Goal: Task Accomplishment & Management: Manage account settings

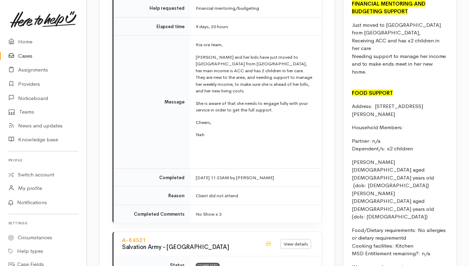
scroll to position [691, 0]
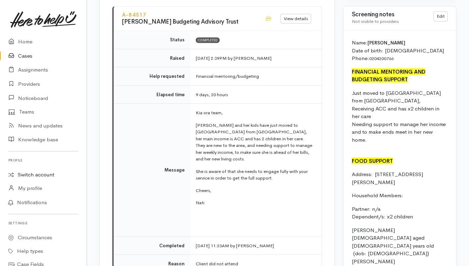
click at [35, 174] on link "Switch account" at bounding box center [43, 175] width 86 height 14
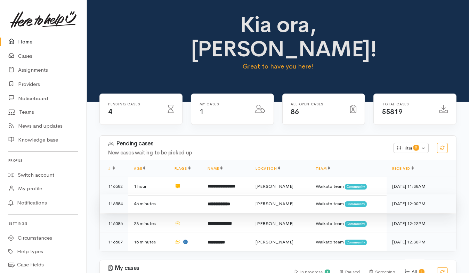
click at [190, 194] on td at bounding box center [185, 203] width 33 height 19
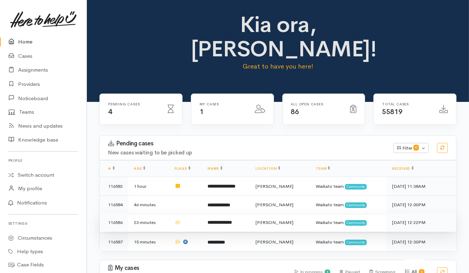
click at [190, 213] on td at bounding box center [185, 222] width 33 height 19
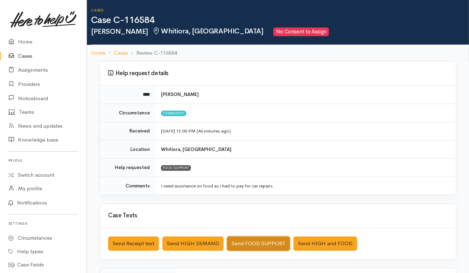
click at [257, 246] on button "Send FOOD SUPPORT" at bounding box center [258, 243] width 63 height 14
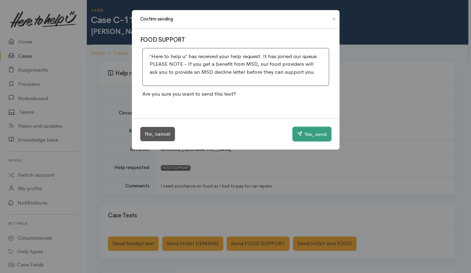
click at [315, 131] on button "Yes, send" at bounding box center [312, 134] width 39 height 15
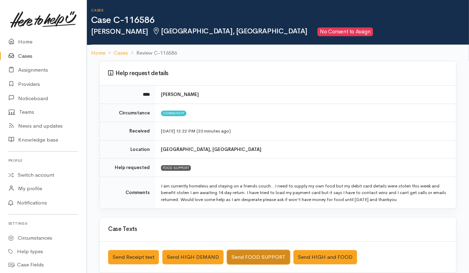
click at [238, 257] on button "Send FOOD SUPPORT" at bounding box center [258, 257] width 63 height 14
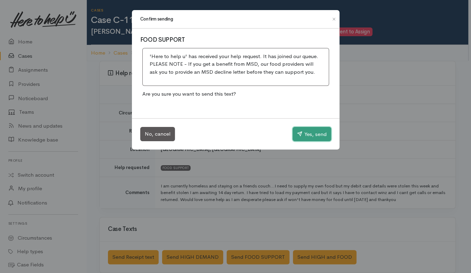
click at [306, 132] on button "Yes, send" at bounding box center [312, 134] width 39 height 15
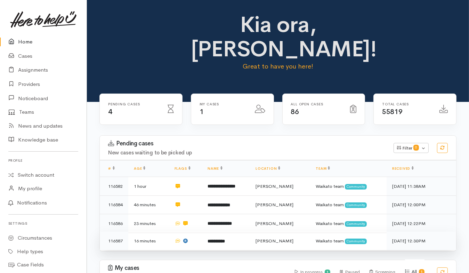
click at [208, 231] on td "**********" at bounding box center [226, 240] width 48 height 18
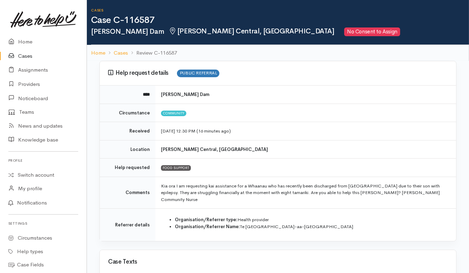
scroll to position [130, 0]
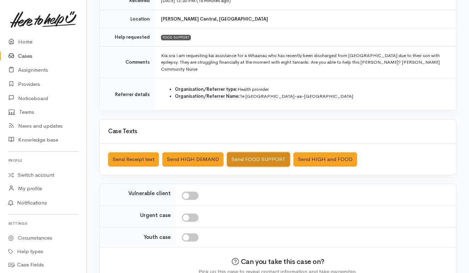
click at [257, 152] on button "Send FOOD SUPPORT" at bounding box center [258, 159] width 63 height 14
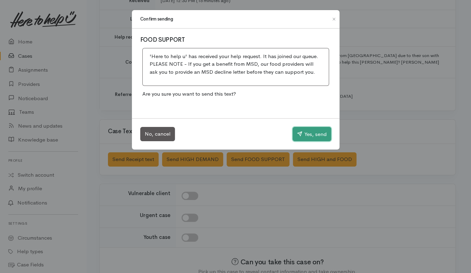
click at [307, 133] on button "Yes, send" at bounding box center [312, 134] width 39 height 15
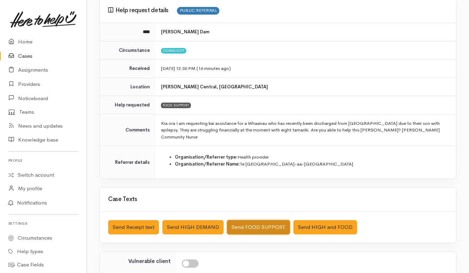
scroll to position [160, 0]
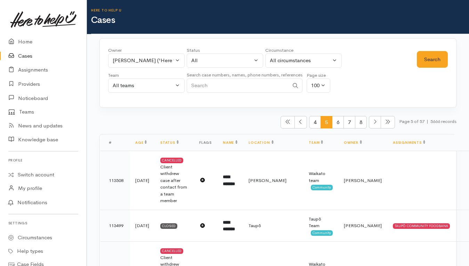
select select "953"
select select "All"
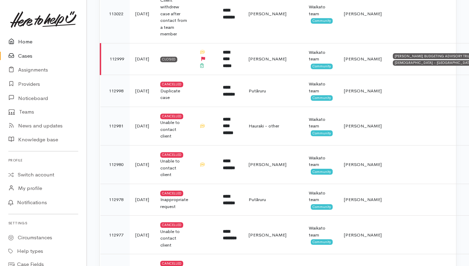
drag, startPoint x: 0, startPoint y: 0, endPoint x: 22, endPoint y: 40, distance: 45.5
click at [22, 40] on link "Home" at bounding box center [43, 42] width 86 height 14
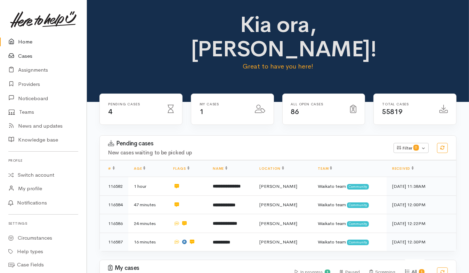
click at [27, 57] on link "Cases" at bounding box center [43, 56] width 86 height 14
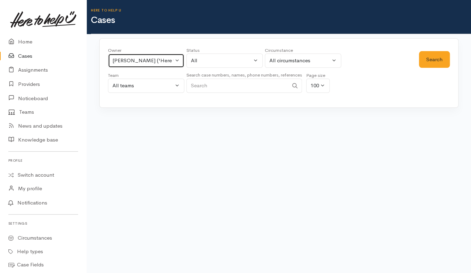
click at [168, 64] on div "Leinati Lima ('Here to help u')" at bounding box center [143, 61] width 61 height 8
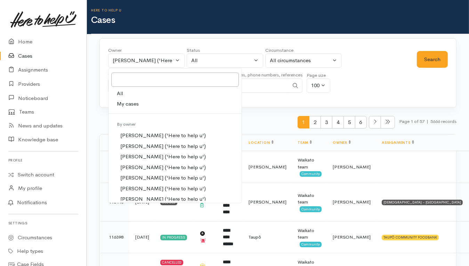
click at [129, 93] on link "All" at bounding box center [174, 93] width 133 height 11
select select "-1"
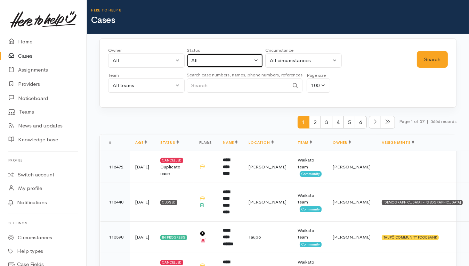
click at [247, 61] on div "All" at bounding box center [221, 61] width 61 height 8
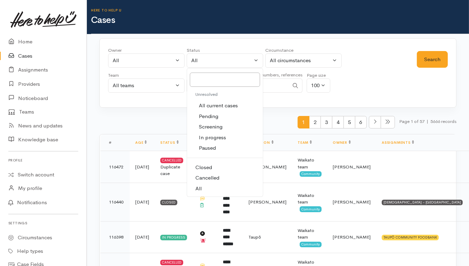
click at [211, 102] on span "All current cases" at bounding box center [218, 106] width 39 height 8
select select "Unresolved"
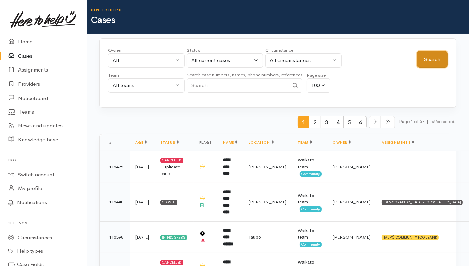
click at [430, 58] on button "Search" at bounding box center [431, 59] width 31 height 17
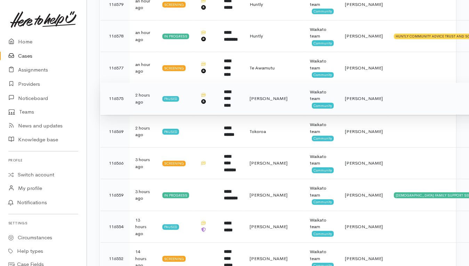
scroll to position [86, 0]
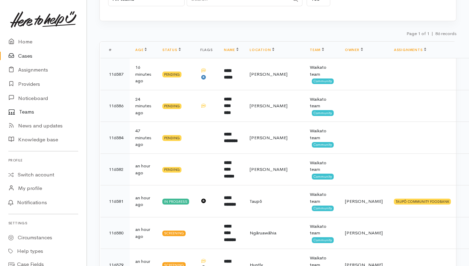
click at [32, 112] on link "Teams" at bounding box center [43, 112] width 86 height 14
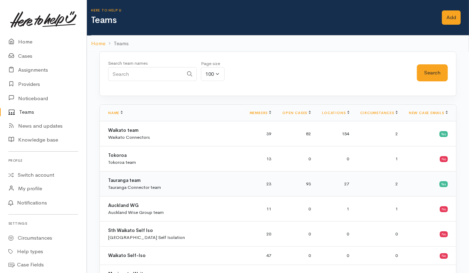
click at [216, 180] on div "Tauranga team Tauranga Connector team" at bounding box center [173, 184] width 130 height 14
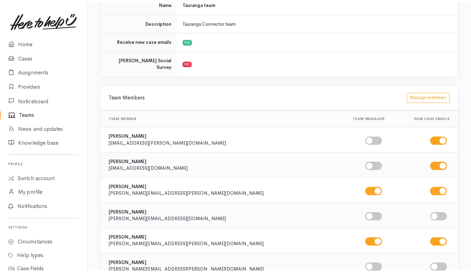
scroll to position [173, 0]
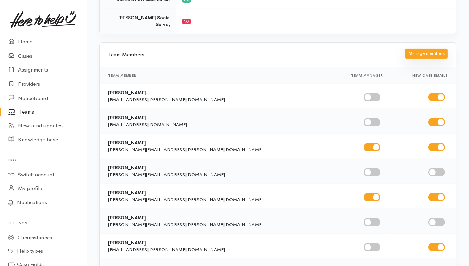
click at [420, 49] on button "Manage members" at bounding box center [426, 54] width 43 height 10
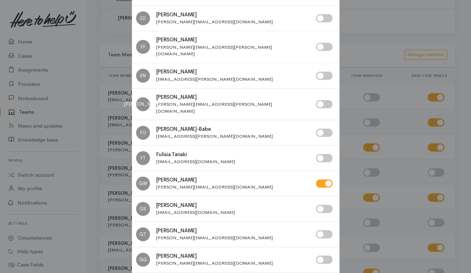
scroll to position [868, 0]
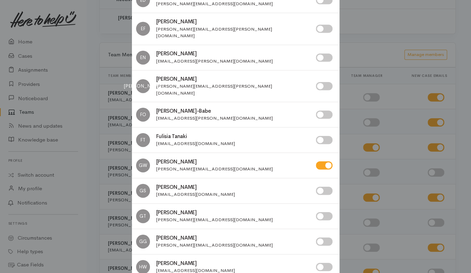
checkbox input "true"
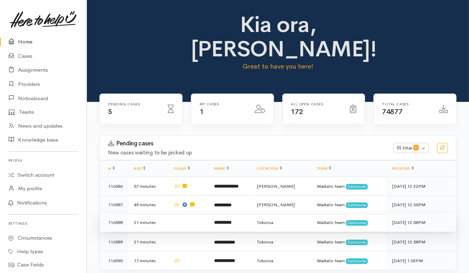
click at [201, 213] on td at bounding box center [188, 222] width 40 height 19
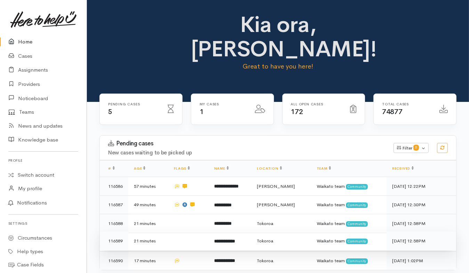
click at [198, 231] on td at bounding box center [188, 240] width 40 height 19
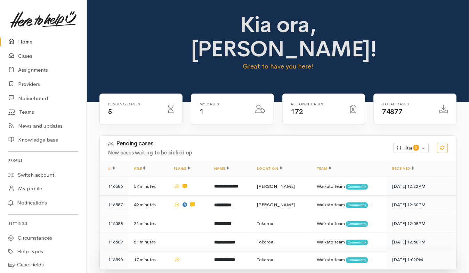
click at [199, 250] on td at bounding box center [188, 259] width 40 height 18
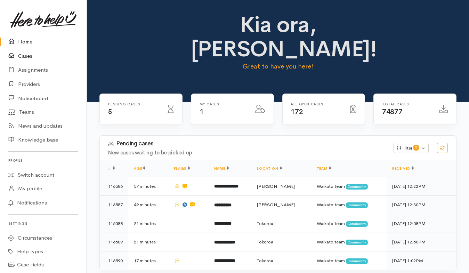
click at [28, 54] on link "Cases" at bounding box center [43, 56] width 86 height 14
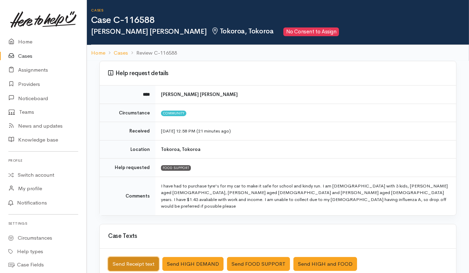
click at [140, 257] on button "Send Receipt text" at bounding box center [133, 264] width 51 height 14
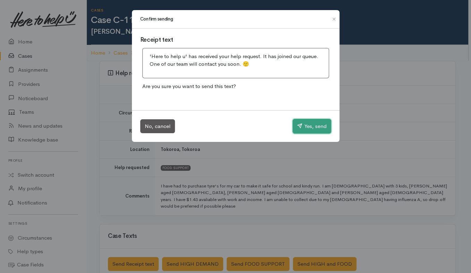
click at [325, 126] on button "Yes, send" at bounding box center [312, 126] width 39 height 15
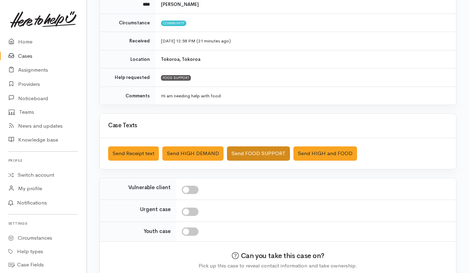
scroll to position [121, 0]
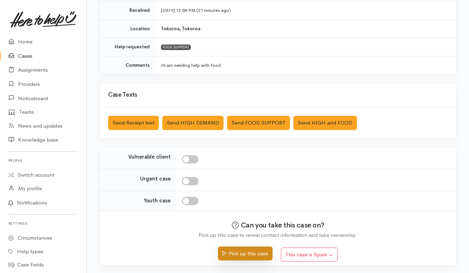
click at [236, 254] on button "Pick up this case" at bounding box center [245, 253] width 55 height 14
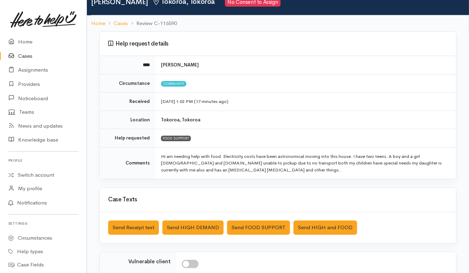
scroll to position [43, 0]
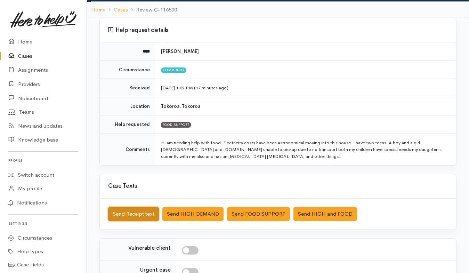
click at [140, 210] on button "Send Receipt text" at bounding box center [133, 214] width 51 height 14
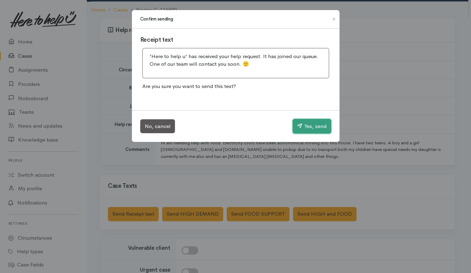
click at [308, 127] on button "Yes, send" at bounding box center [312, 126] width 39 height 15
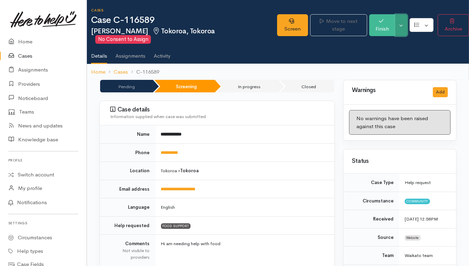
click at [400, 25] on button "Toggle Dropdown" at bounding box center [401, 25] width 12 height 22
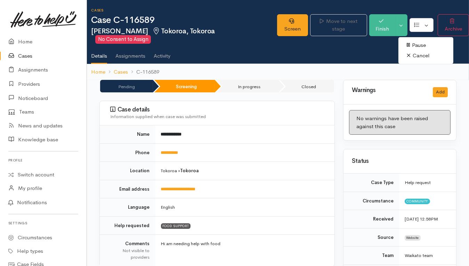
drag, startPoint x: 299, startPoint y: 50, endPoint x: 287, endPoint y: 28, distance: 24.9
click at [299, 49] on ul "Details Assignments Activity" at bounding box center [280, 54] width 378 height 20
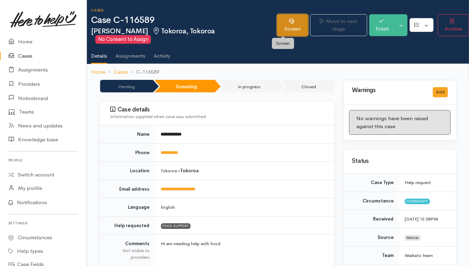
click at [287, 28] on link "Screen" at bounding box center [292, 25] width 31 height 22
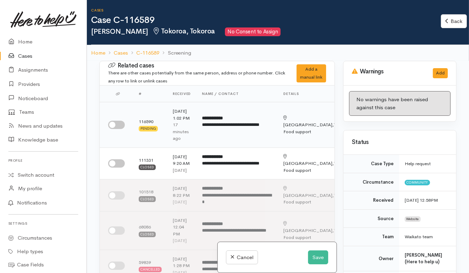
click at [115, 127] on input "checkbox" at bounding box center [116, 125] width 17 height 8
checkbox input "true"
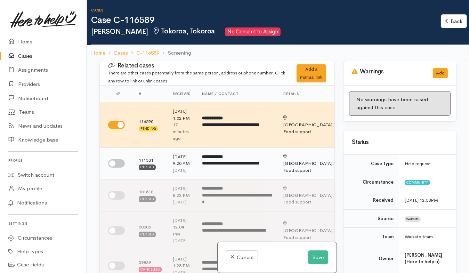
click at [115, 167] on input "checkbox" at bounding box center [116, 163] width 17 height 8
checkbox input "true"
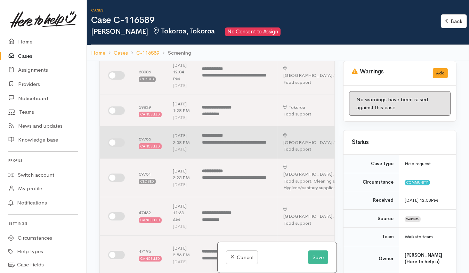
scroll to position [217, 0]
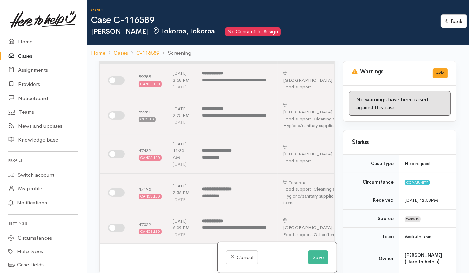
click at [117, 52] on input "checkbox" at bounding box center [116, 48] width 17 height 8
checkbox input "true"
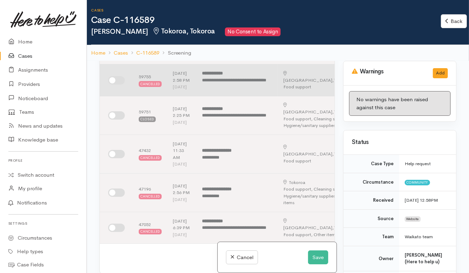
click at [119, 84] on input "checkbox" at bounding box center [116, 80] width 17 height 8
checkbox input "true"
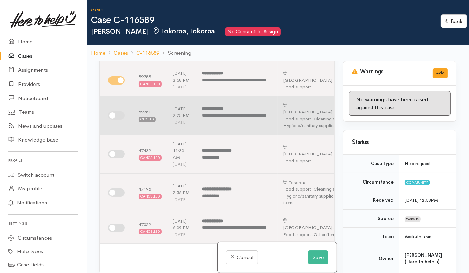
click at [115, 119] on input "checkbox" at bounding box center [116, 115] width 17 height 8
checkbox input "true"
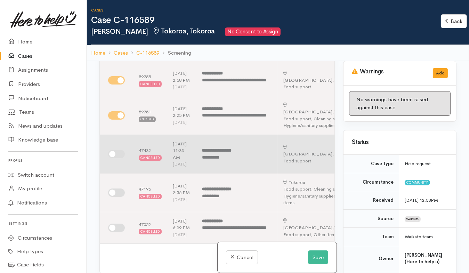
click at [116, 158] on input "checkbox" at bounding box center [116, 154] width 17 height 8
checkbox input "true"
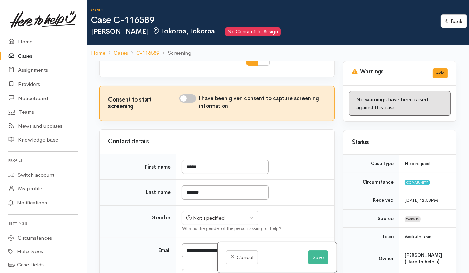
scroll to position [434, 0]
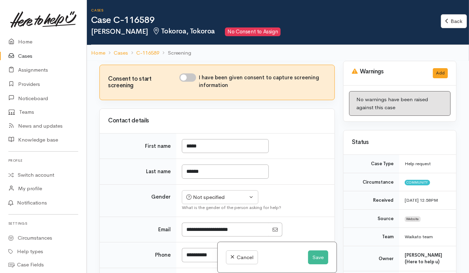
click at [122, 15] on input "checkbox" at bounding box center [116, 10] width 17 height 8
checkbox input "true"
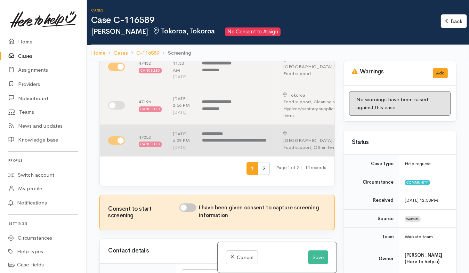
scroll to position [304, 0]
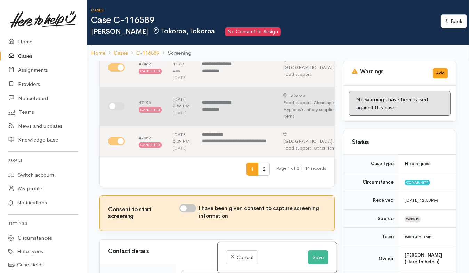
click at [120, 110] on input "checkbox" at bounding box center [116, 106] width 17 height 8
checkbox input "true"
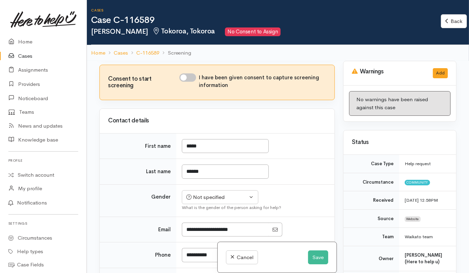
click at [261, 45] on span "2" at bounding box center [264, 38] width 12 height 13
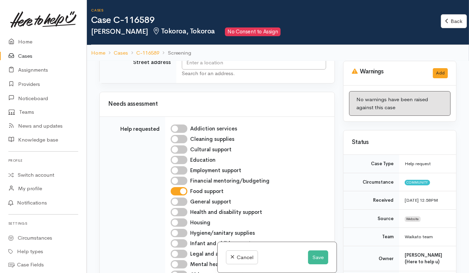
scroll to position [130, 0]
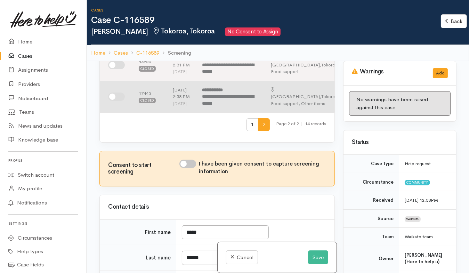
click at [123, 101] on input "checkbox" at bounding box center [116, 96] width 17 height 8
checkbox input "true"
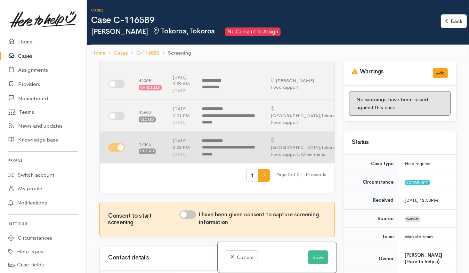
scroll to position [13, 0]
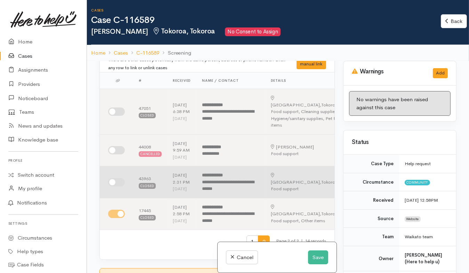
click at [118, 186] on input "checkbox" at bounding box center [116, 182] width 17 height 8
checkbox input "true"
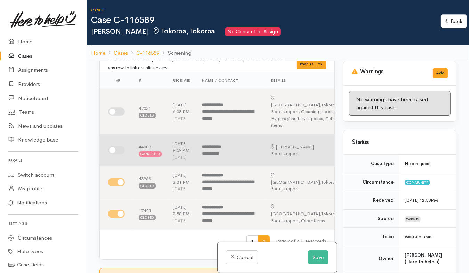
click at [118, 149] on input "checkbox" at bounding box center [116, 150] width 17 height 8
checkbox input "true"
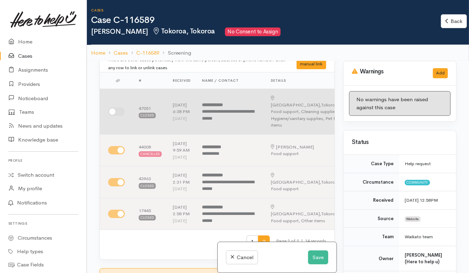
click at [122, 115] on input "checkbox" at bounding box center [116, 111] width 17 height 8
checkbox input "true"
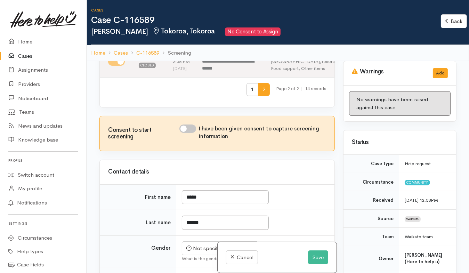
scroll to position [166, 0]
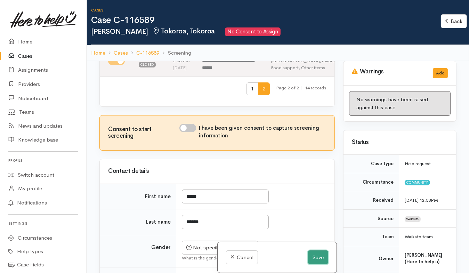
click at [316, 258] on button "Save" at bounding box center [318, 257] width 20 height 14
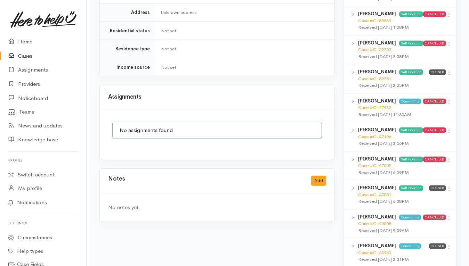
scroll to position [443, 0]
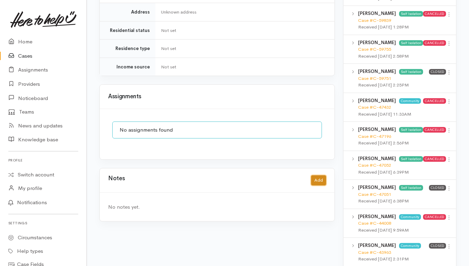
click at [321, 175] on button "Add" at bounding box center [318, 180] width 15 height 10
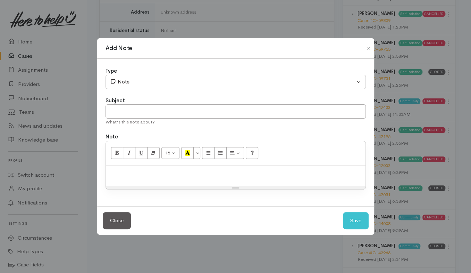
click at [263, 171] on p at bounding box center [235, 173] width 253 height 8
paste div
click at [212, 109] on input "text" at bounding box center [236, 111] width 260 height 14
type input "CANCEL - Duplicate"
click at [353, 218] on button "Save" at bounding box center [356, 220] width 26 height 17
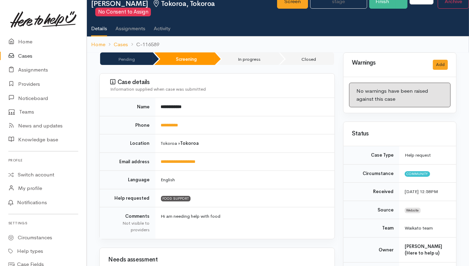
scroll to position [0, 0]
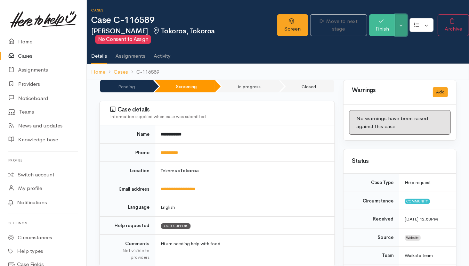
click at [401, 25] on button "Toggle Dropdown" at bounding box center [401, 25] width 12 height 22
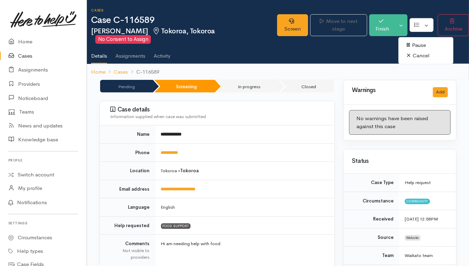
click at [413, 54] on link "Cancel" at bounding box center [425, 55] width 55 height 11
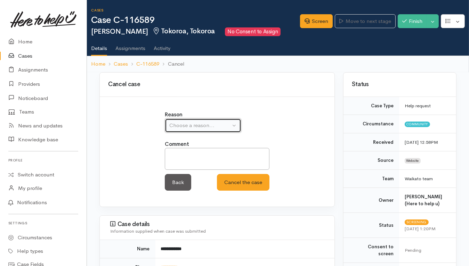
click at [206, 120] on button "Choose a reason..." at bounding box center [203, 125] width 76 height 14
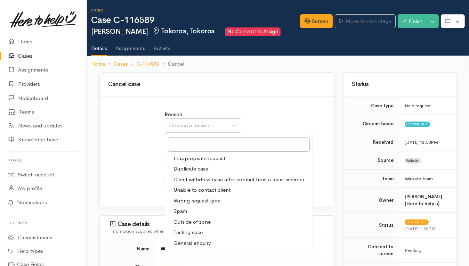
click at [186, 165] on span "Duplicate case" at bounding box center [190, 169] width 35 height 8
select select "2"
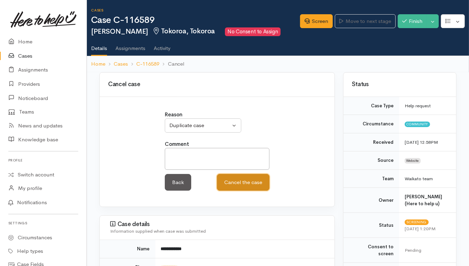
click at [242, 185] on button "Cancel the case" at bounding box center [243, 182] width 52 height 17
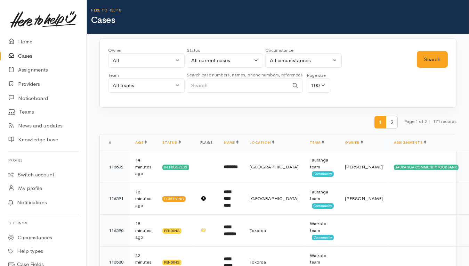
click at [215, 92] on div "Search case numbers, names, phone numbers, references" at bounding box center [245, 84] width 116 height 26
click at [217, 89] on input "Search" at bounding box center [238, 85] width 102 height 14
paste input "2108270195"
type input "2108270195"
click at [430, 61] on button "Search" at bounding box center [431, 59] width 31 height 17
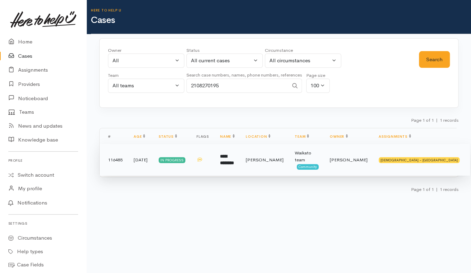
click at [234, 155] on b "**********" at bounding box center [227, 159] width 14 height 11
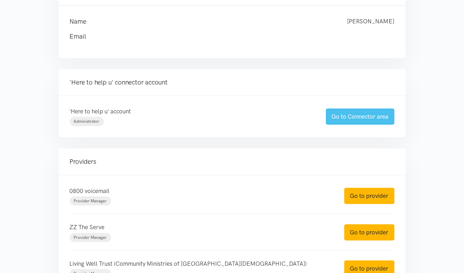
scroll to position [130, 0]
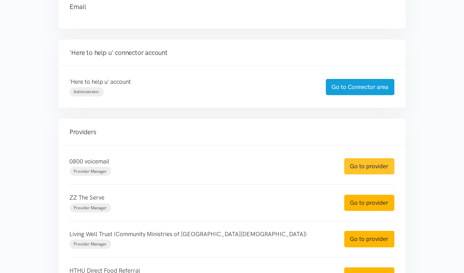
click at [383, 171] on link "Go to provider" at bounding box center [370, 166] width 50 height 16
